Goal: Task Accomplishment & Management: Complete application form

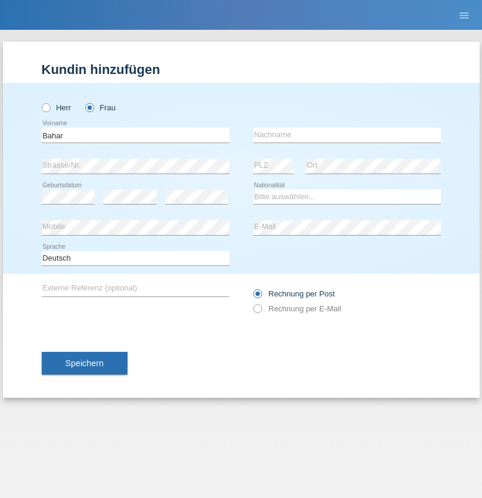
type input "Bahar"
click at [347, 135] on input "text" at bounding box center [347, 135] width 188 height 15
type input "Abatay"
select select "TR"
select select "C"
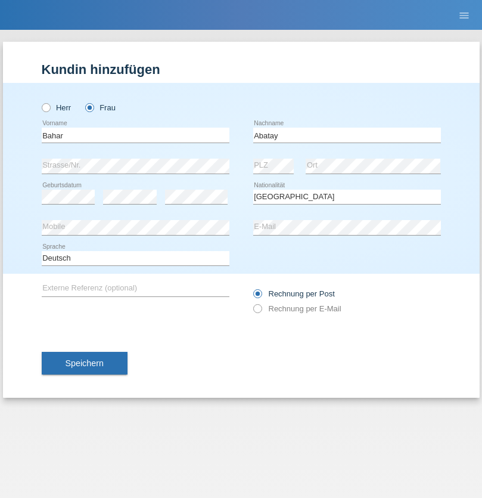
select select "12"
select select "09"
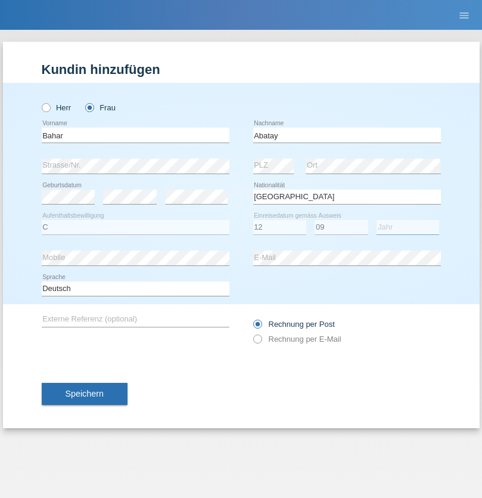
select select "2011"
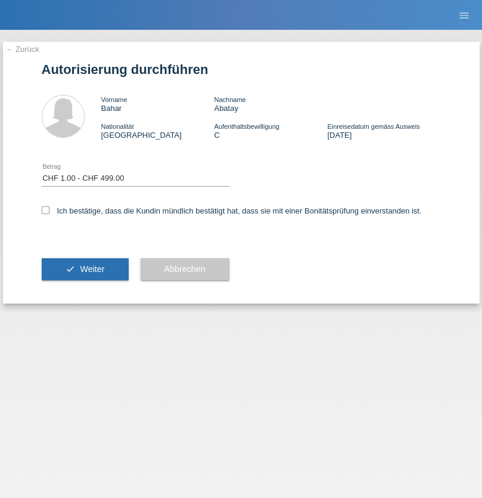
select select "1"
checkbox input "true"
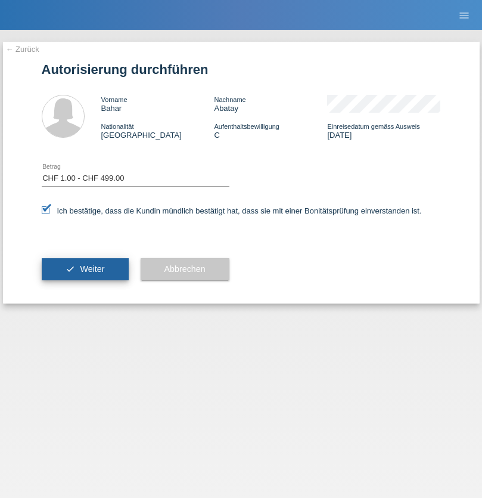
click at [85, 269] on span "Weiter" at bounding box center [92, 269] width 24 height 10
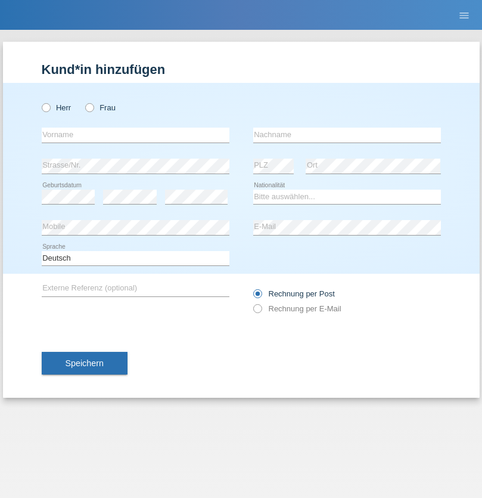
radio input "true"
click at [135, 135] on input "text" at bounding box center [136, 135] width 188 height 15
type input "Ferizaj"
click at [347, 135] on input "text" at bounding box center [347, 135] width 188 height 15
type input "Lumturije"
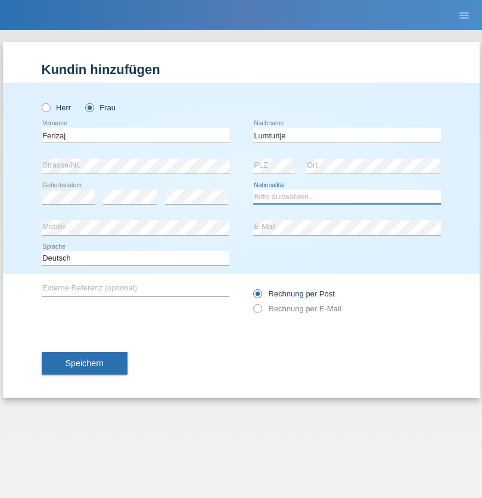
select select "XK"
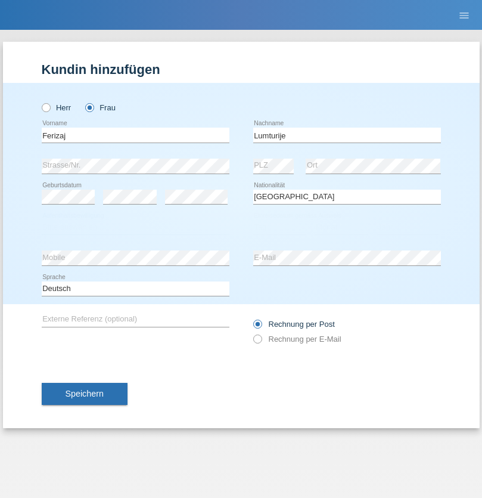
select select "C"
select select "20"
select select "11"
select select "1977"
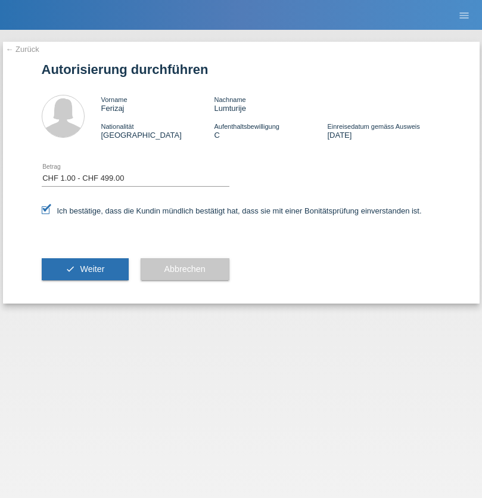
select select "1"
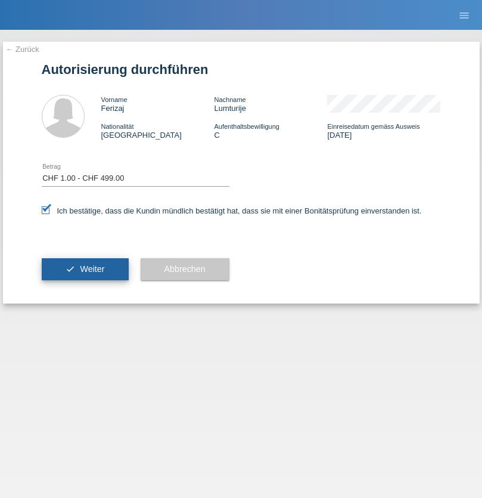
click at [85, 269] on span "Weiter" at bounding box center [92, 269] width 24 height 10
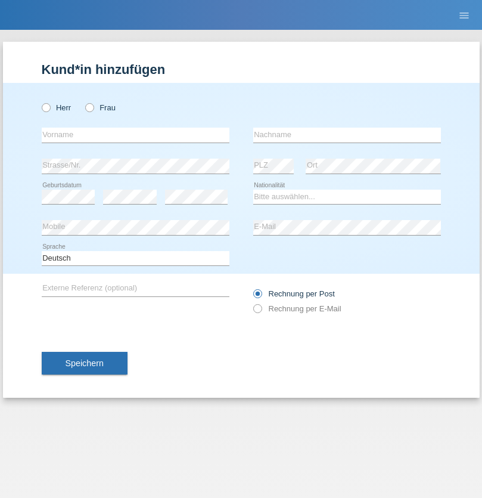
radio input "true"
click at [135, 135] on input "text" at bounding box center [136, 135] width 188 height 15
type input "Brigitt"
click at [347, 135] on input "text" at bounding box center [347, 135] width 188 height 15
type input "Krebser"
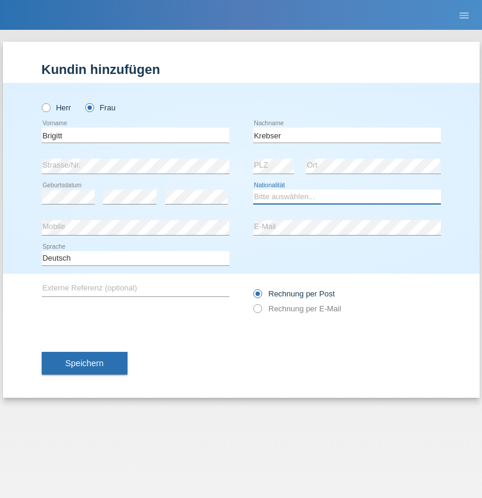
select select "CH"
